Goal: Navigation & Orientation: Find specific page/section

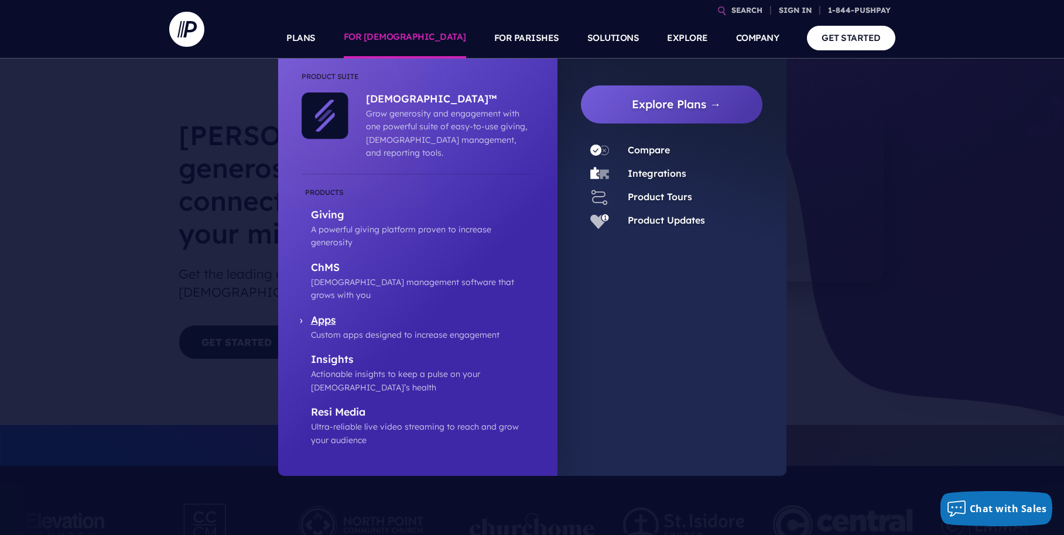
click at [377, 329] on p "Custom apps designed to increase engagement" at bounding box center [422, 335] width 223 height 13
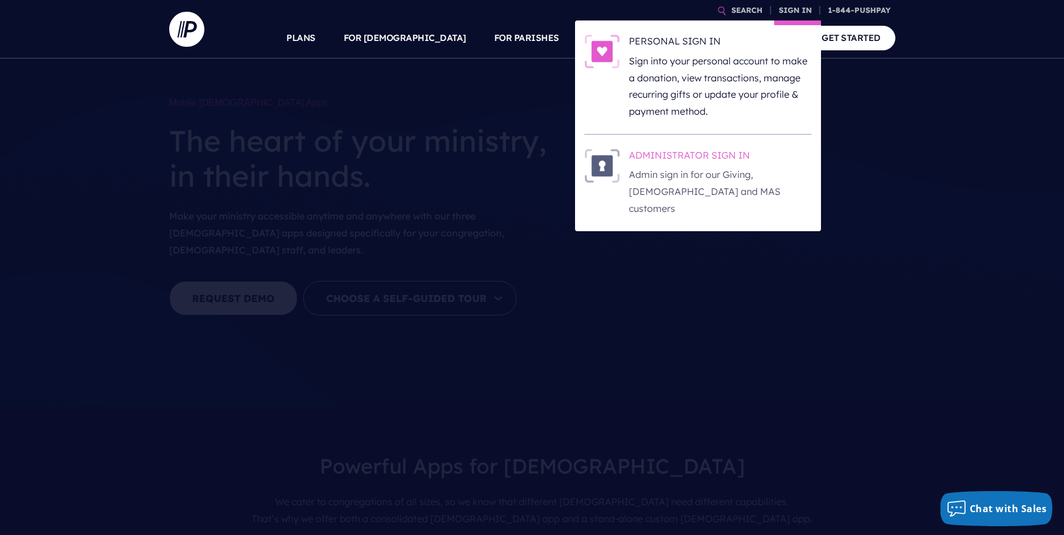
scroll to position [7, 0]
click at [681, 153] on h6 "ADMINISTRATOR SIGN IN" at bounding box center [720, 158] width 183 height 18
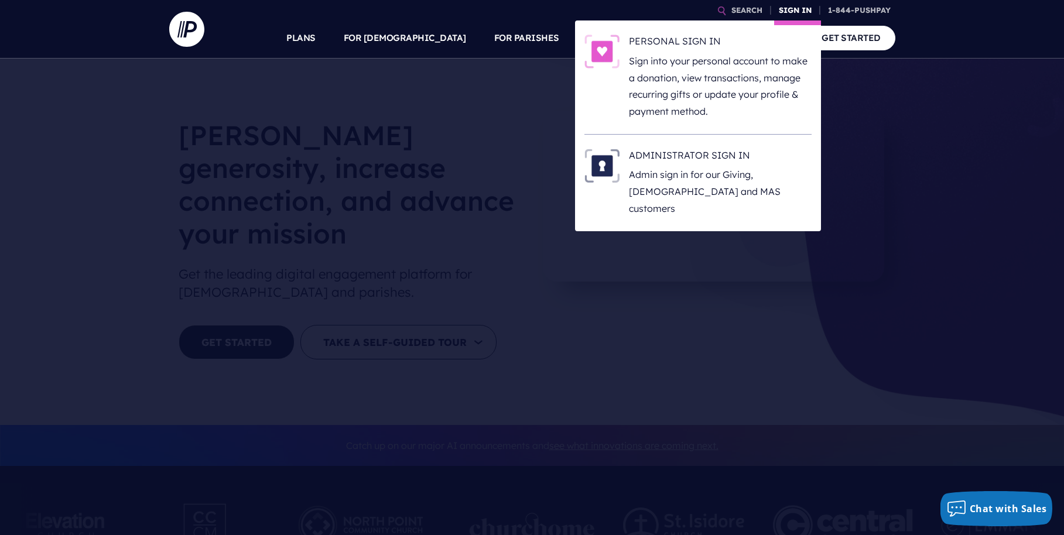
click at [790, 11] on link "SIGN IN" at bounding box center [795, 10] width 42 height 21
click at [705, 156] on h6 "ADMINISTRATOR SIGN IN" at bounding box center [720, 158] width 183 height 18
